Goal: Transaction & Acquisition: Purchase product/service

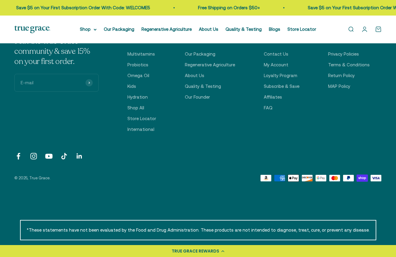
scroll to position [1833, 0]
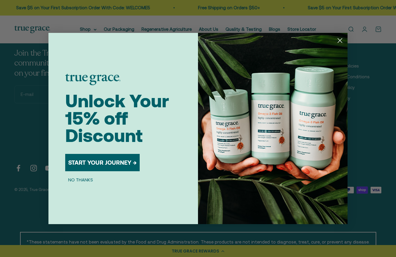
click at [341, 40] on circle "Close dialog" at bounding box center [340, 41] width 10 height 10
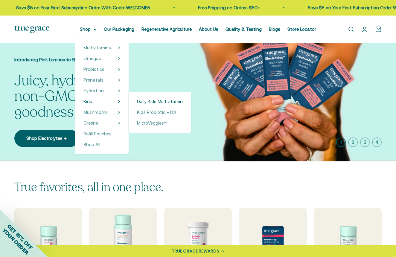
scroll to position [4, 0]
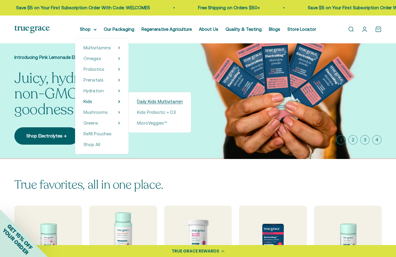
click at [143, 101] on span "Daily Kids Multivitamin" at bounding box center [160, 101] width 46 height 5
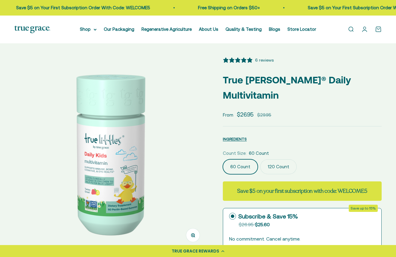
select select "3"
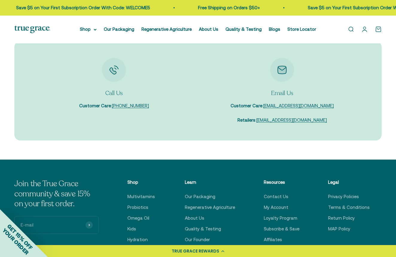
scroll to position [1789, 0]
